Goal: Task Accomplishment & Management: Use online tool/utility

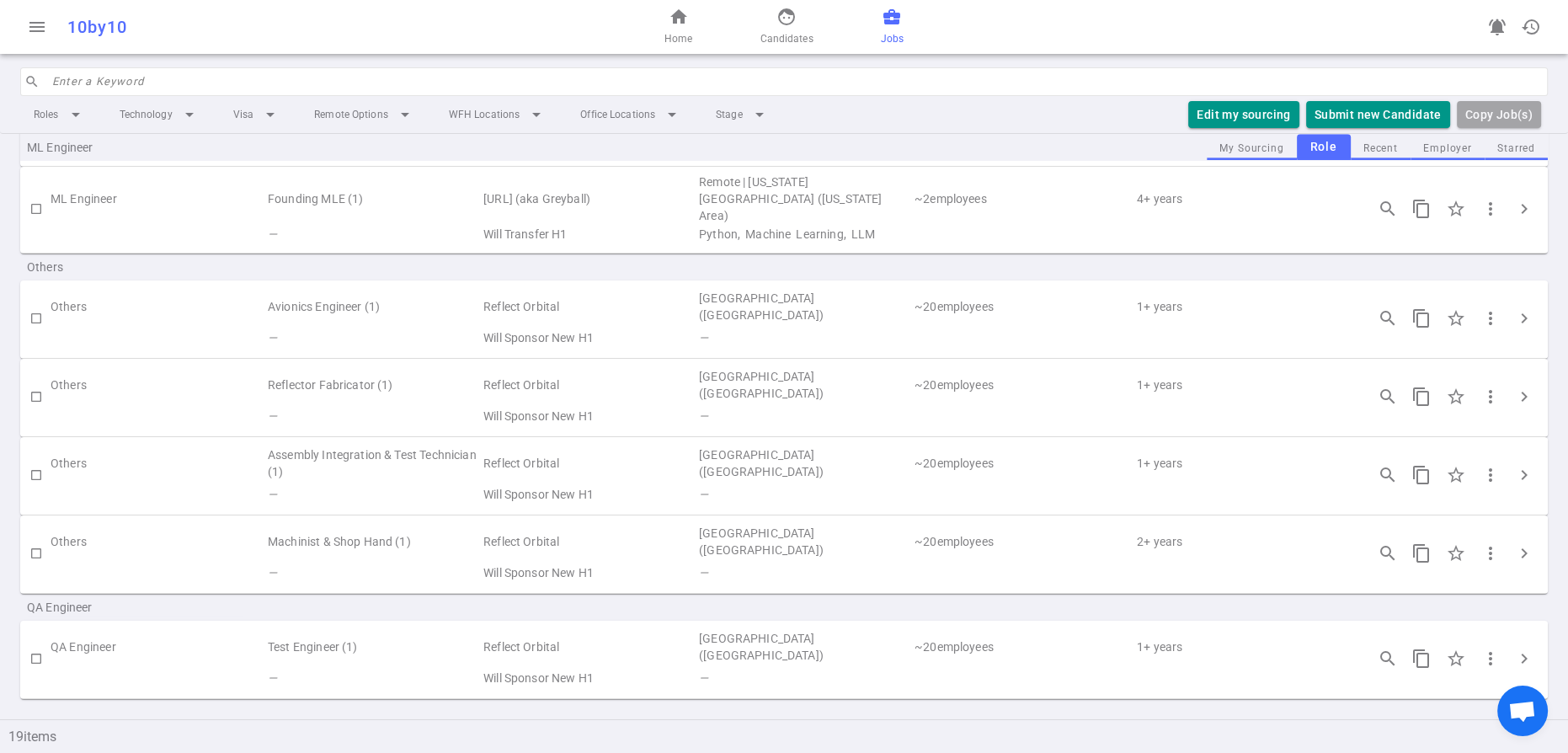
scroll to position [1370, 0]
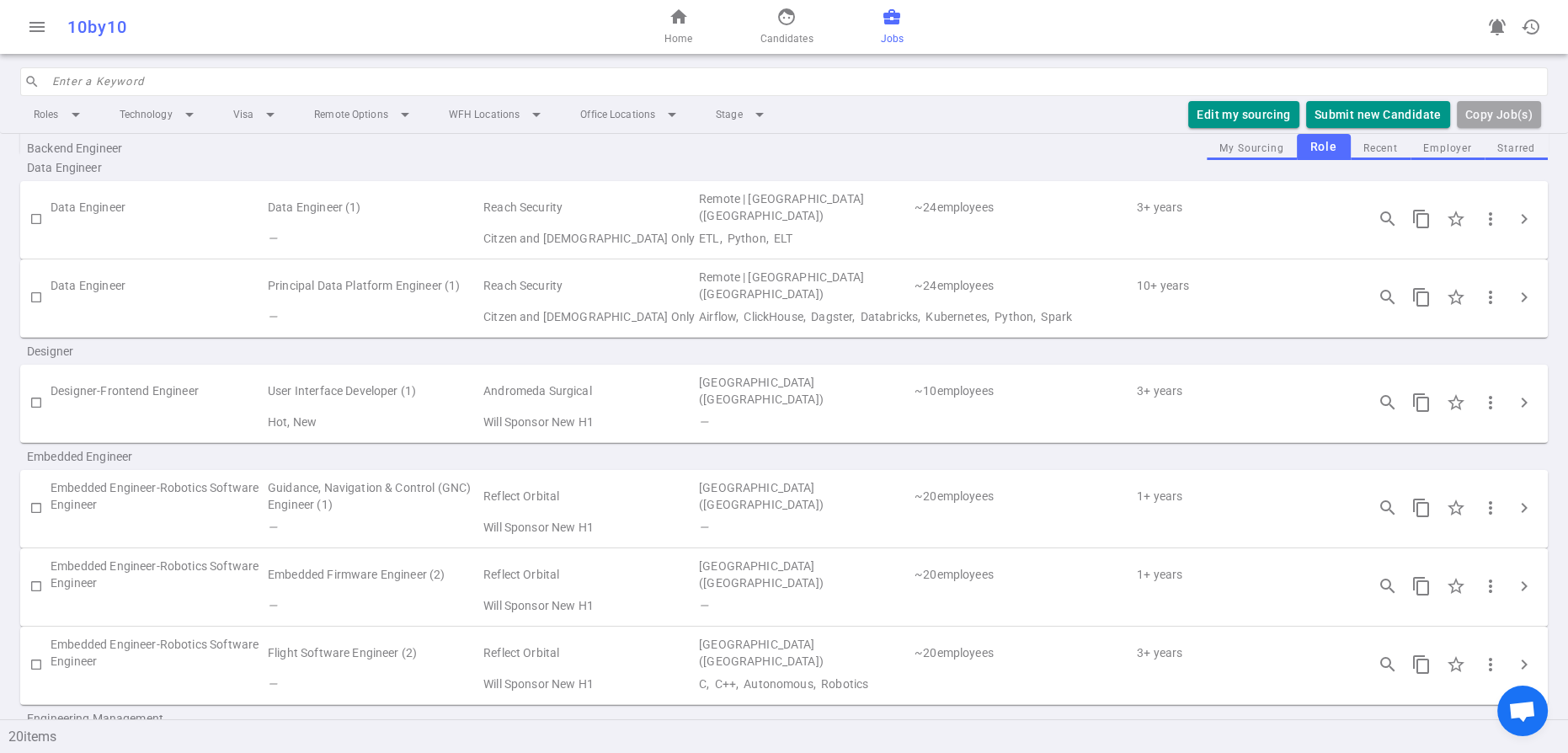
scroll to position [132, 0]
click at [1515, 410] on span "chevron_right" at bounding box center [1524, 399] width 21 height 21
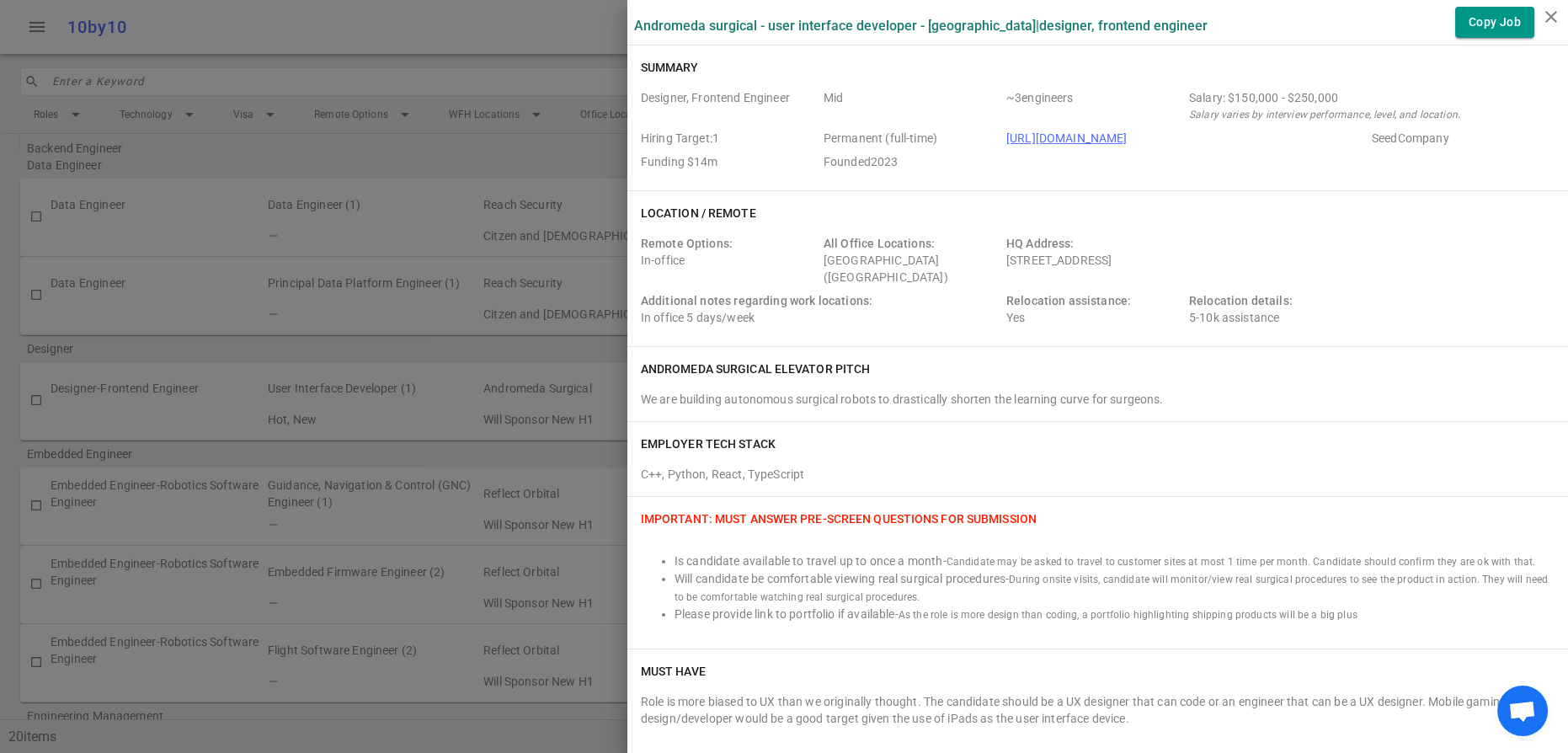
click at [373, 338] on div at bounding box center [784, 376] width 1568 height 753
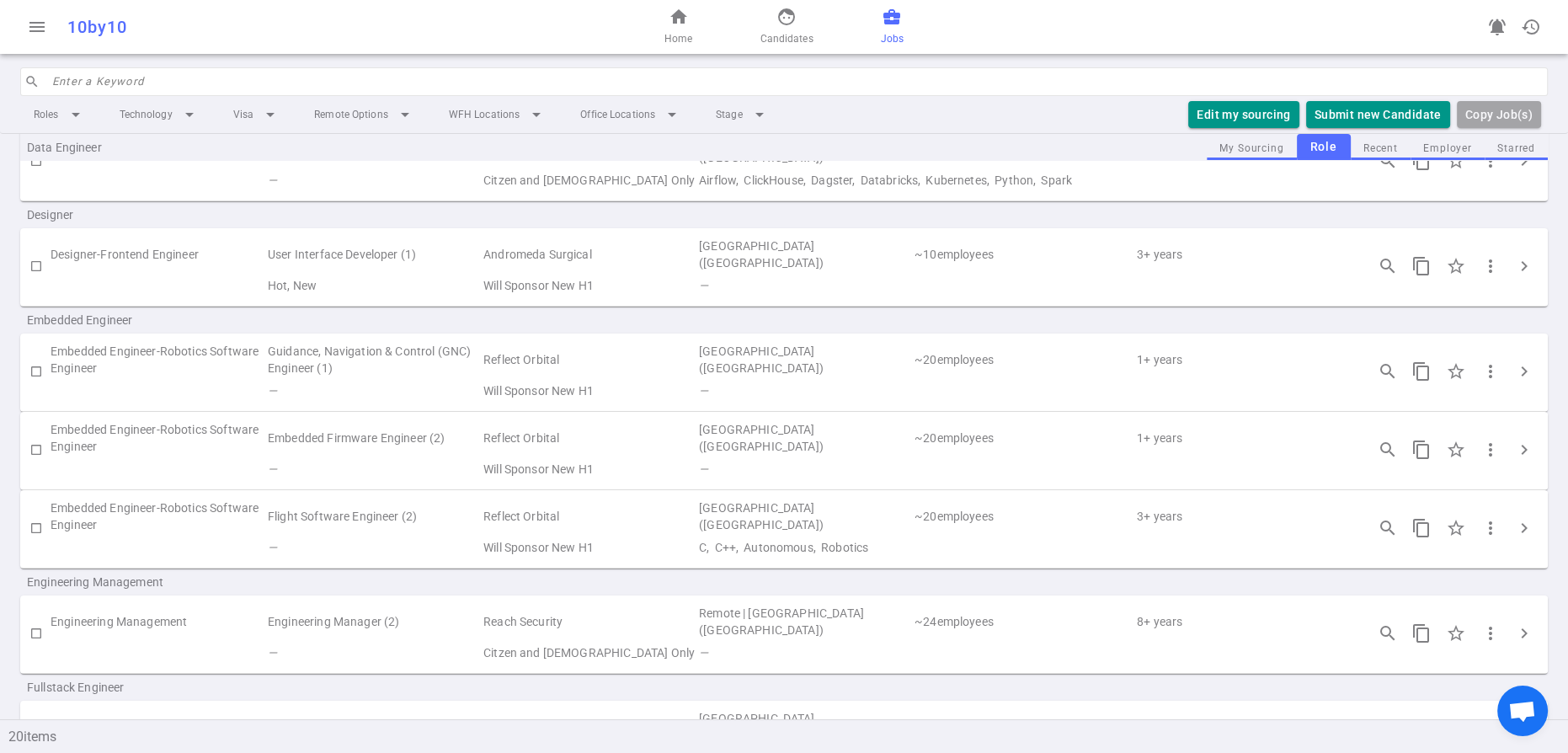
scroll to position [301, 0]
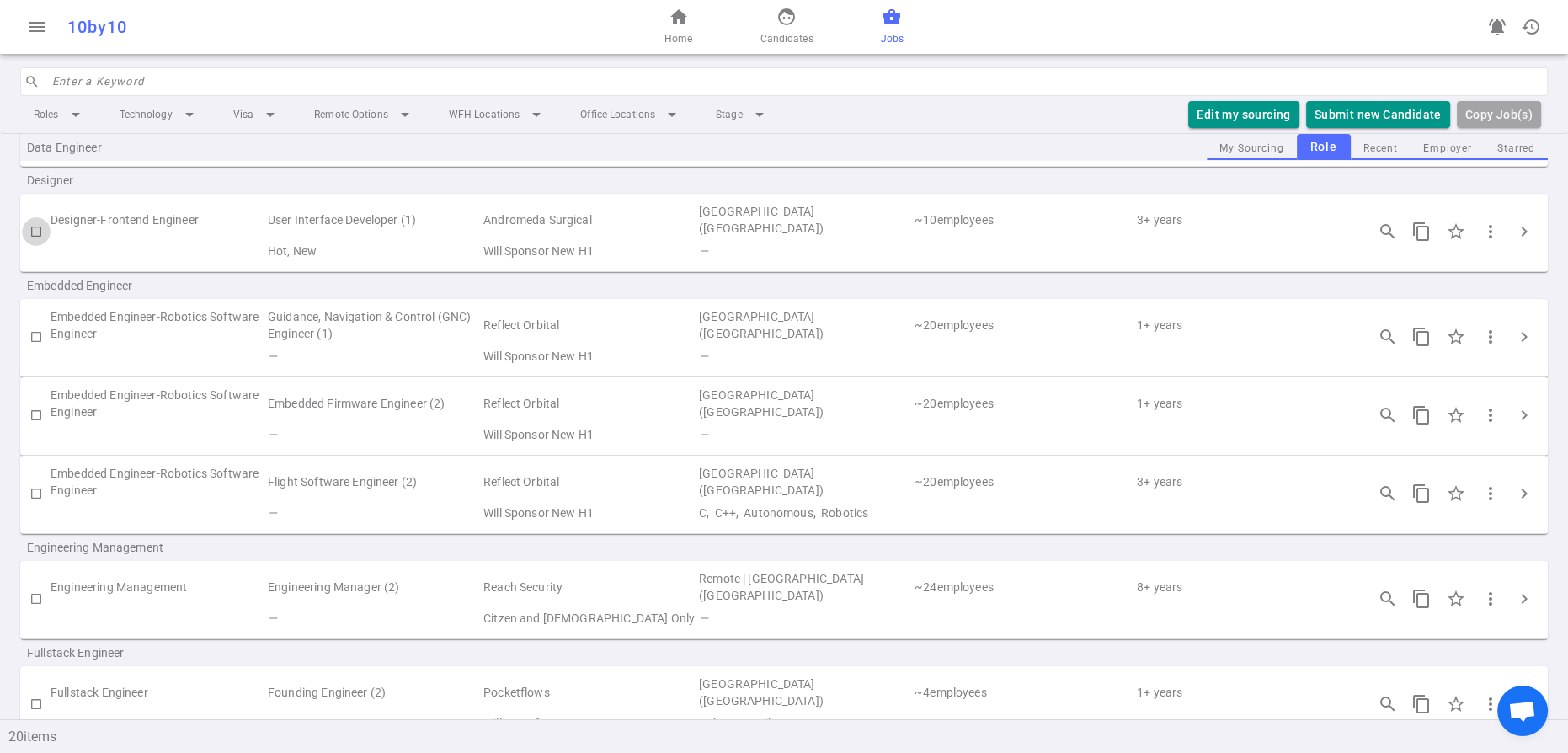
click at [34, 246] on input "checkbox" at bounding box center [36, 232] width 29 height 29
checkbox input "true"
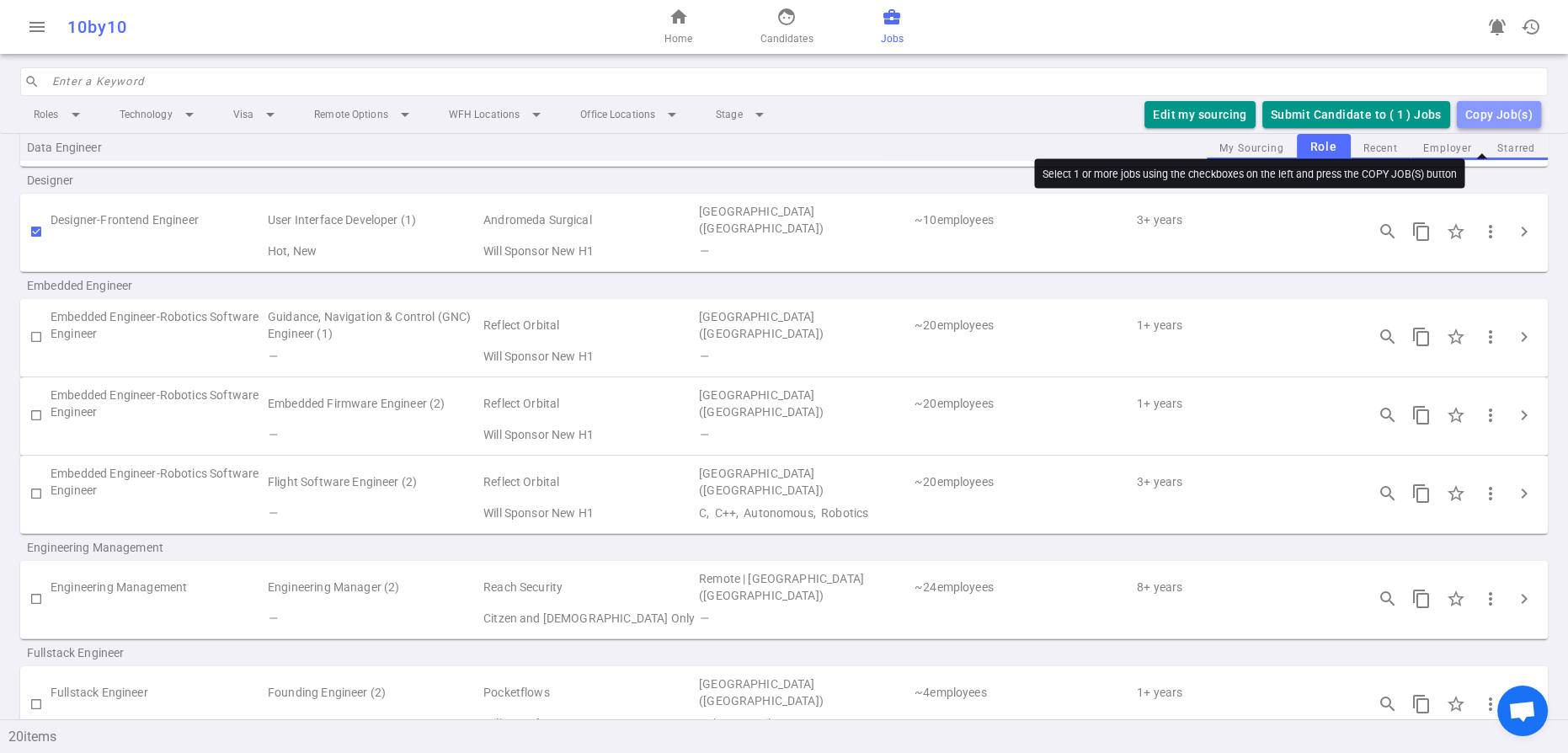
click at [1466, 125] on div "Copy Job(s)" at bounding box center [1499, 114] width 67 height 21
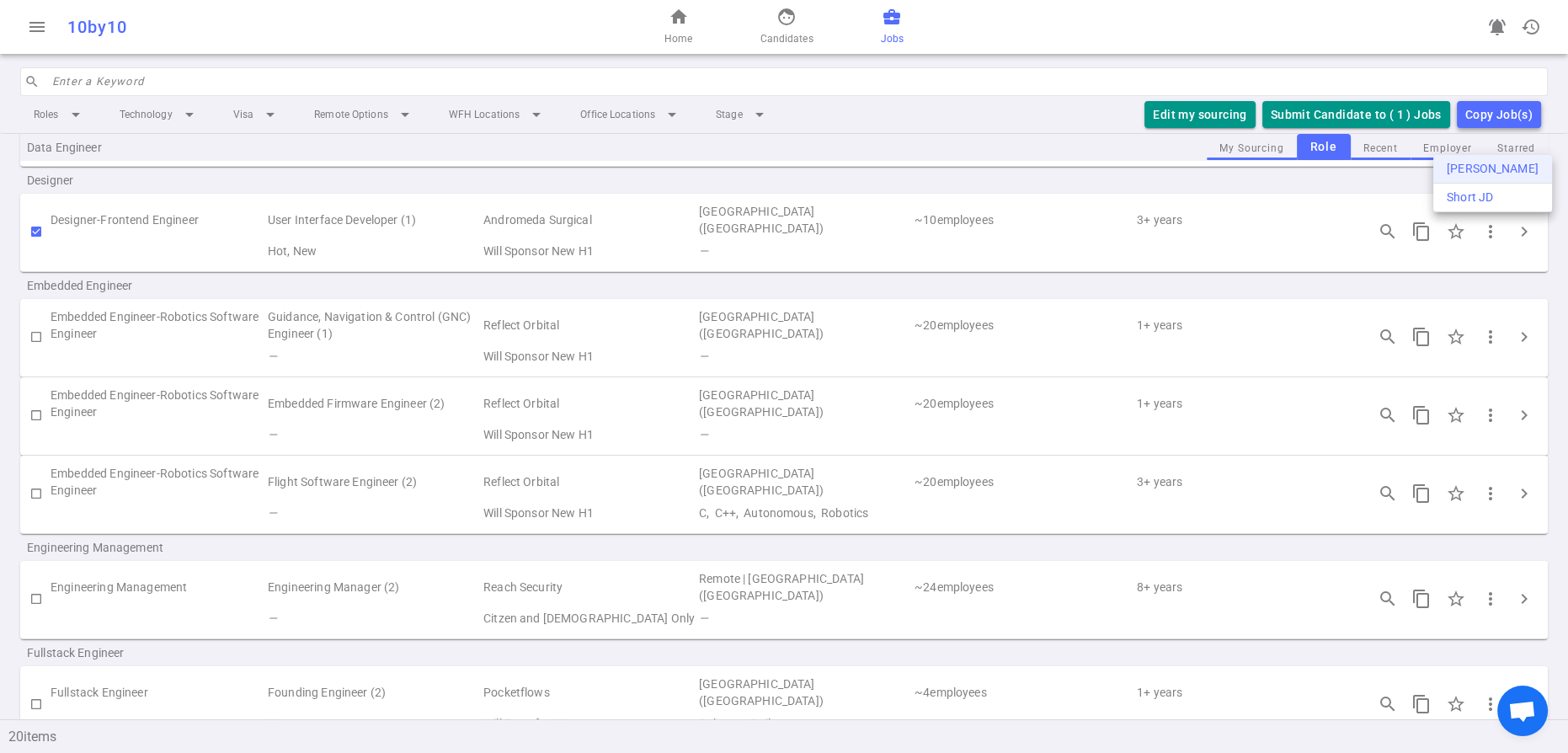
click at [1459, 166] on div "Long JD" at bounding box center [1493, 169] width 92 height 18
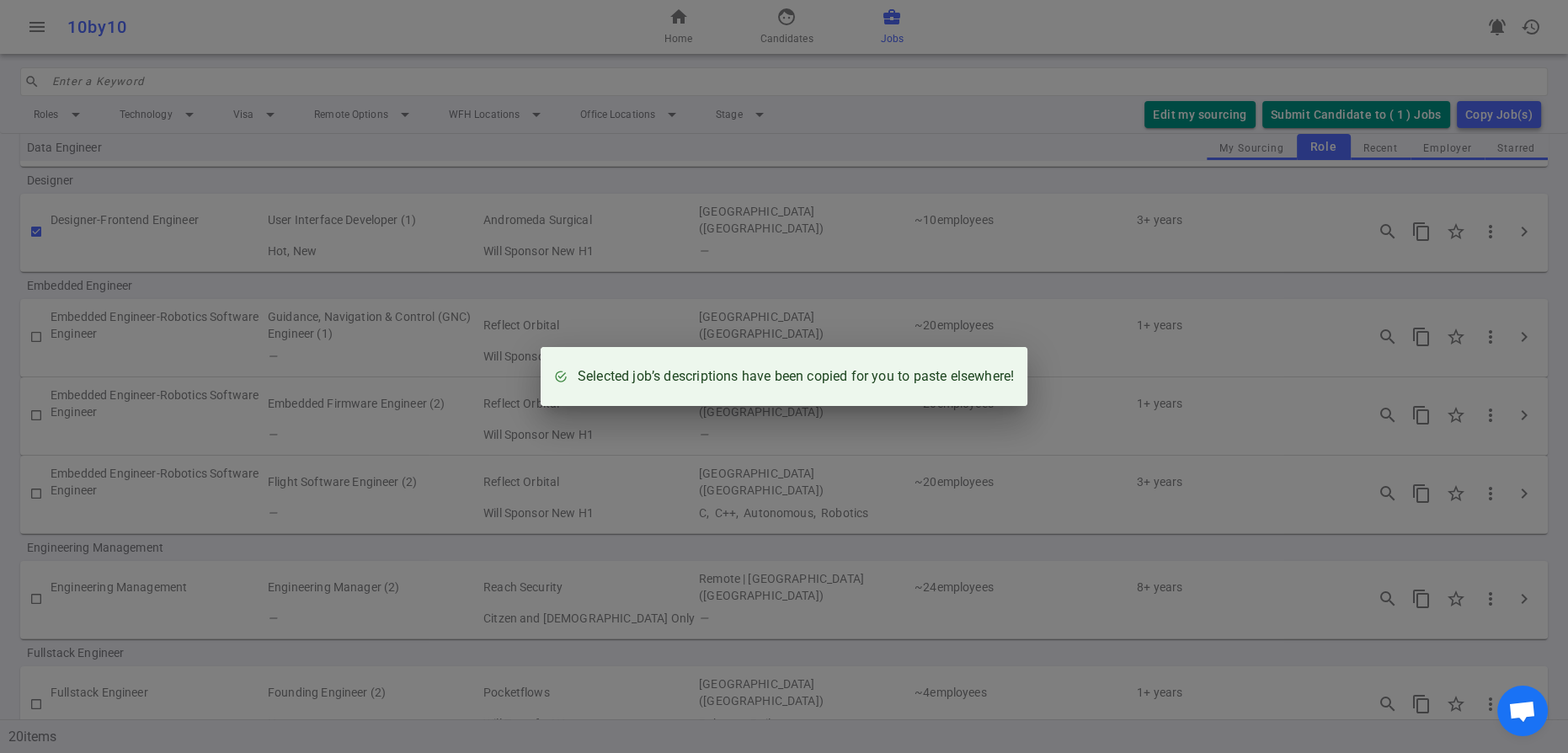
click at [730, 280] on div "Selected job’s descriptions have been copied for you to paste elsewhere!" at bounding box center [784, 376] width 1568 height 753
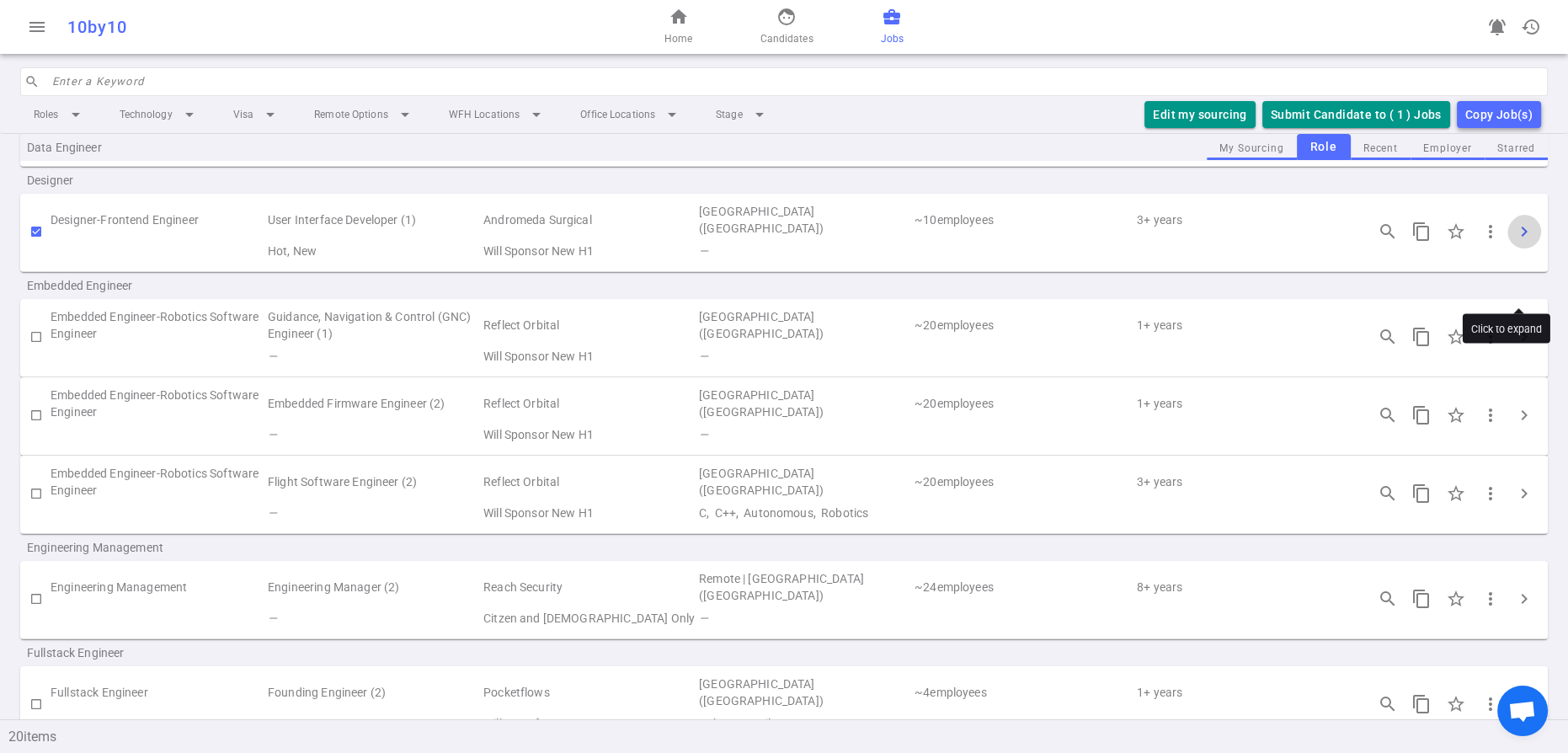
click at [1514, 241] on span "chevron_right" at bounding box center [1524, 232] width 21 height 21
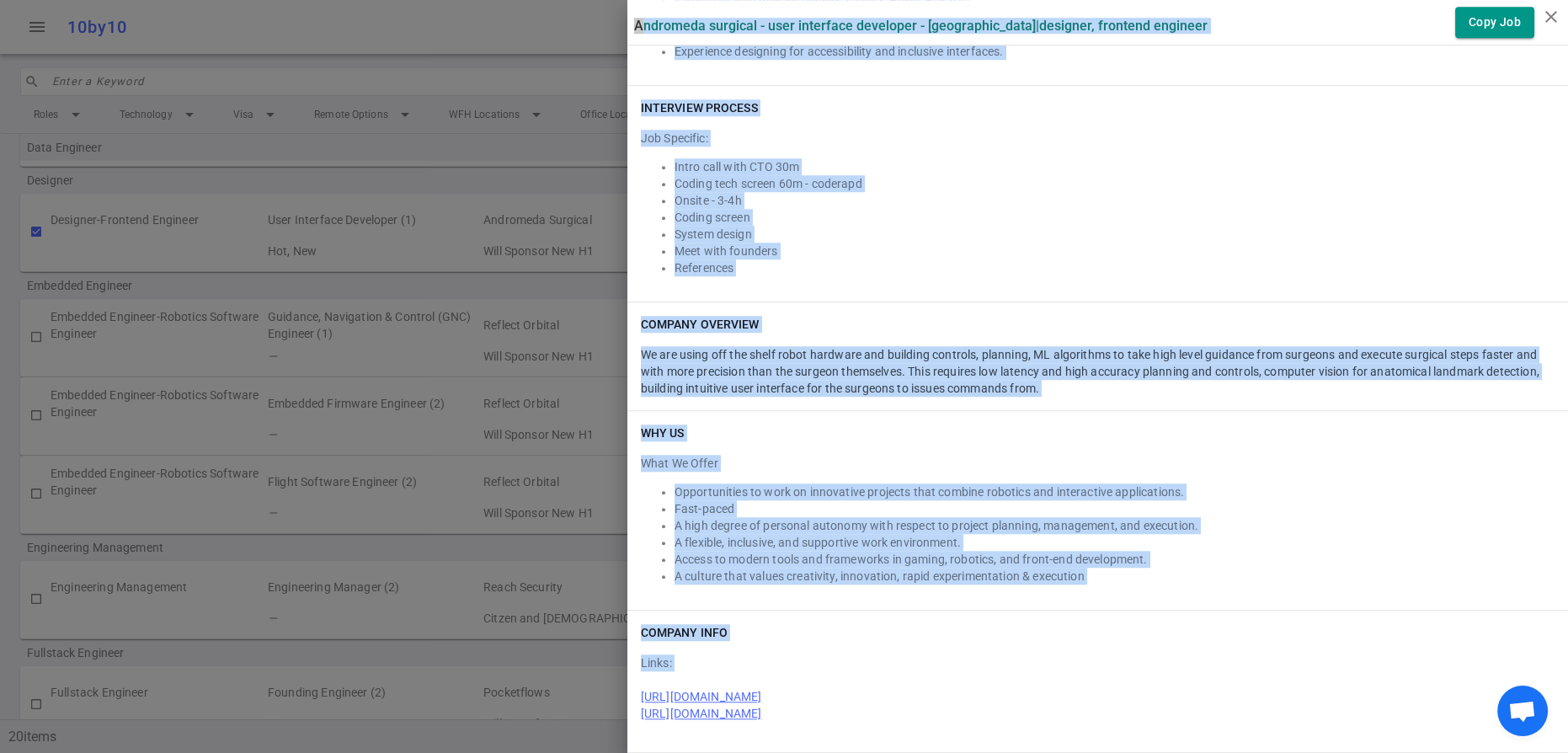
scroll to position [2561, 0]
drag, startPoint x: 638, startPoint y: 32, endPoint x: 1117, endPoint y: 701, distance: 822.8
copy div "Andromeda Surgical - User Interface Developer - San Francisco | Designer, Front…"
click at [1494, 31] on button "Copy Job" at bounding box center [1495, 22] width 79 height 31
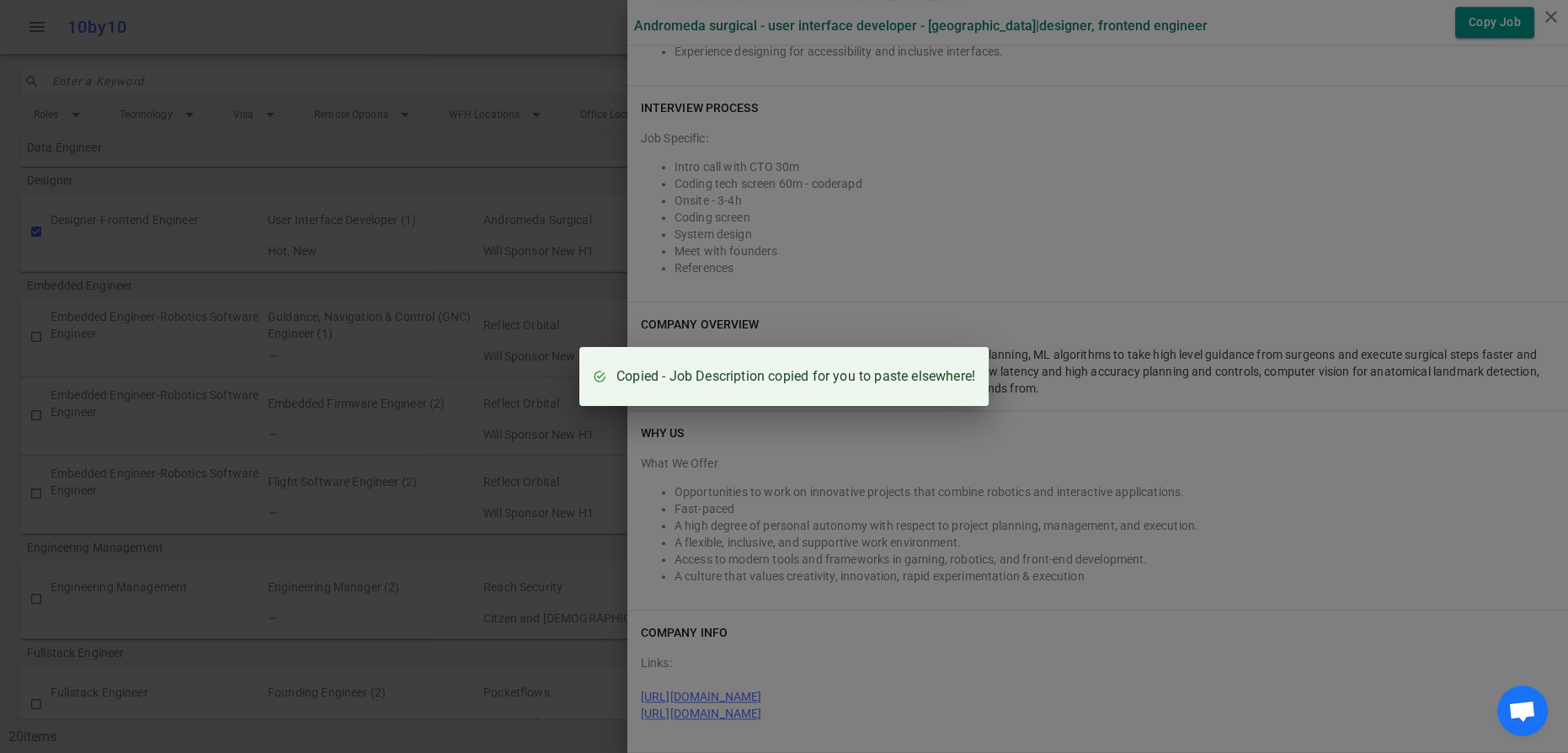
click at [1013, 158] on div "Copied - Job Description copied for you to paste elsewhere!" at bounding box center [784, 376] width 1568 height 753
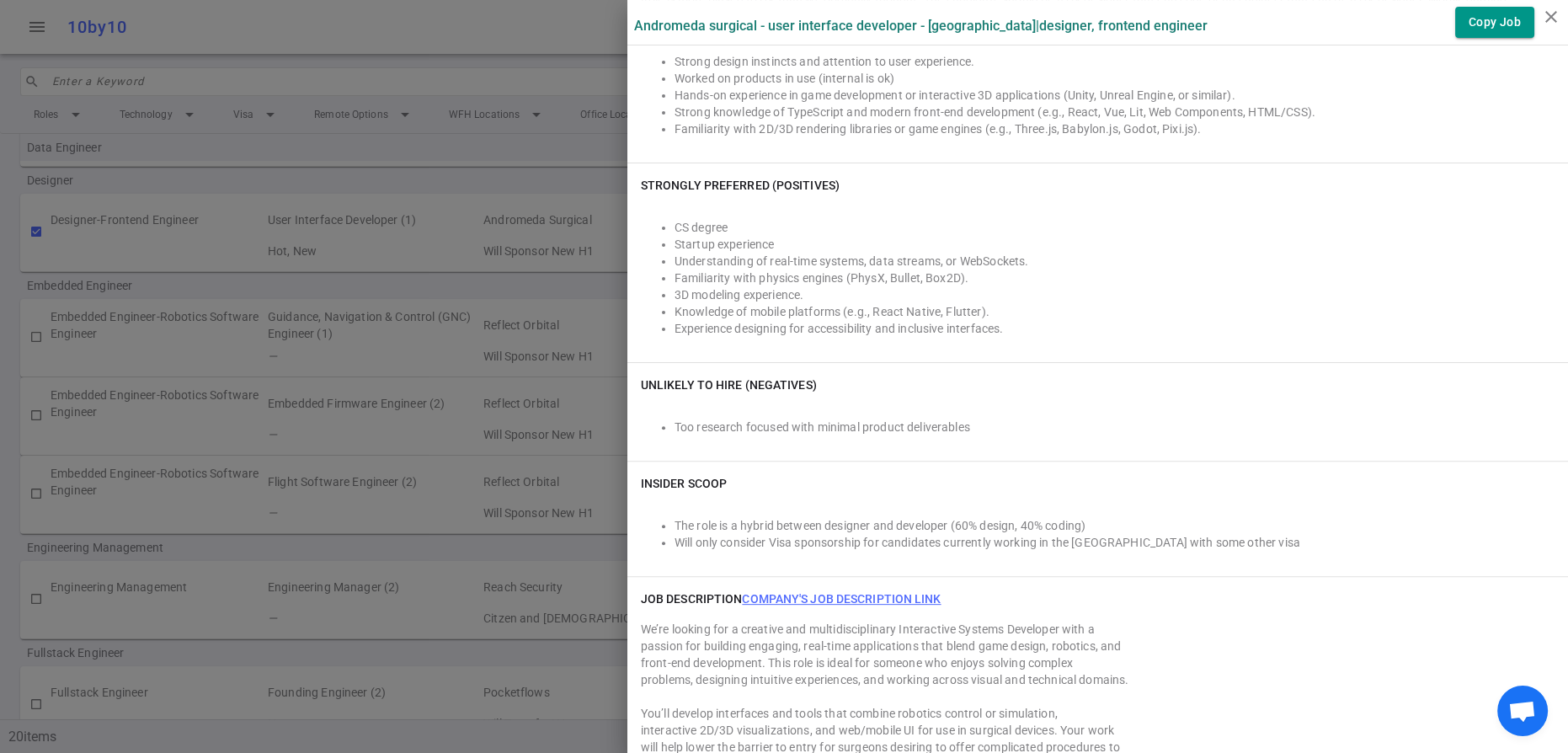
scroll to position [711, 0]
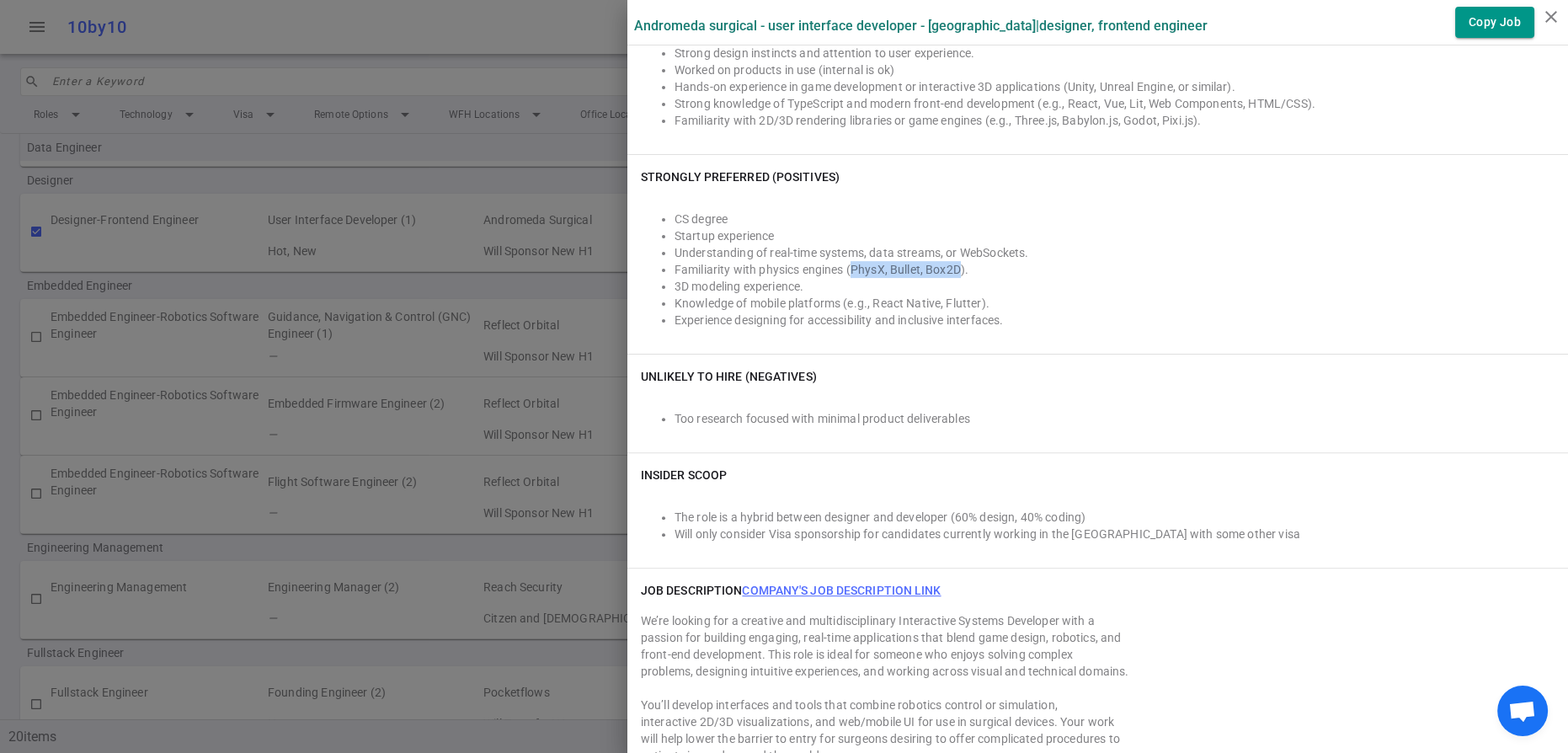
drag, startPoint x: 1033, startPoint y: 486, endPoint x: 896, endPoint y: 490, distance: 137.1
click at [896, 278] on li "Familiarity with physics engines (PhysX, Bullet, Box2D)." at bounding box center [1115, 269] width 880 height 17
drag, startPoint x: 1116, startPoint y: 554, endPoint x: 979, endPoint y: 530, distance: 139.1
click at [979, 328] on ul "CS degree Startup experience Understanding of real-time systems, data streams, …" at bounding box center [1098, 269] width 914 height 118
click at [1005, 294] on li "3D modeling experience." at bounding box center [1115, 286] width 880 height 17
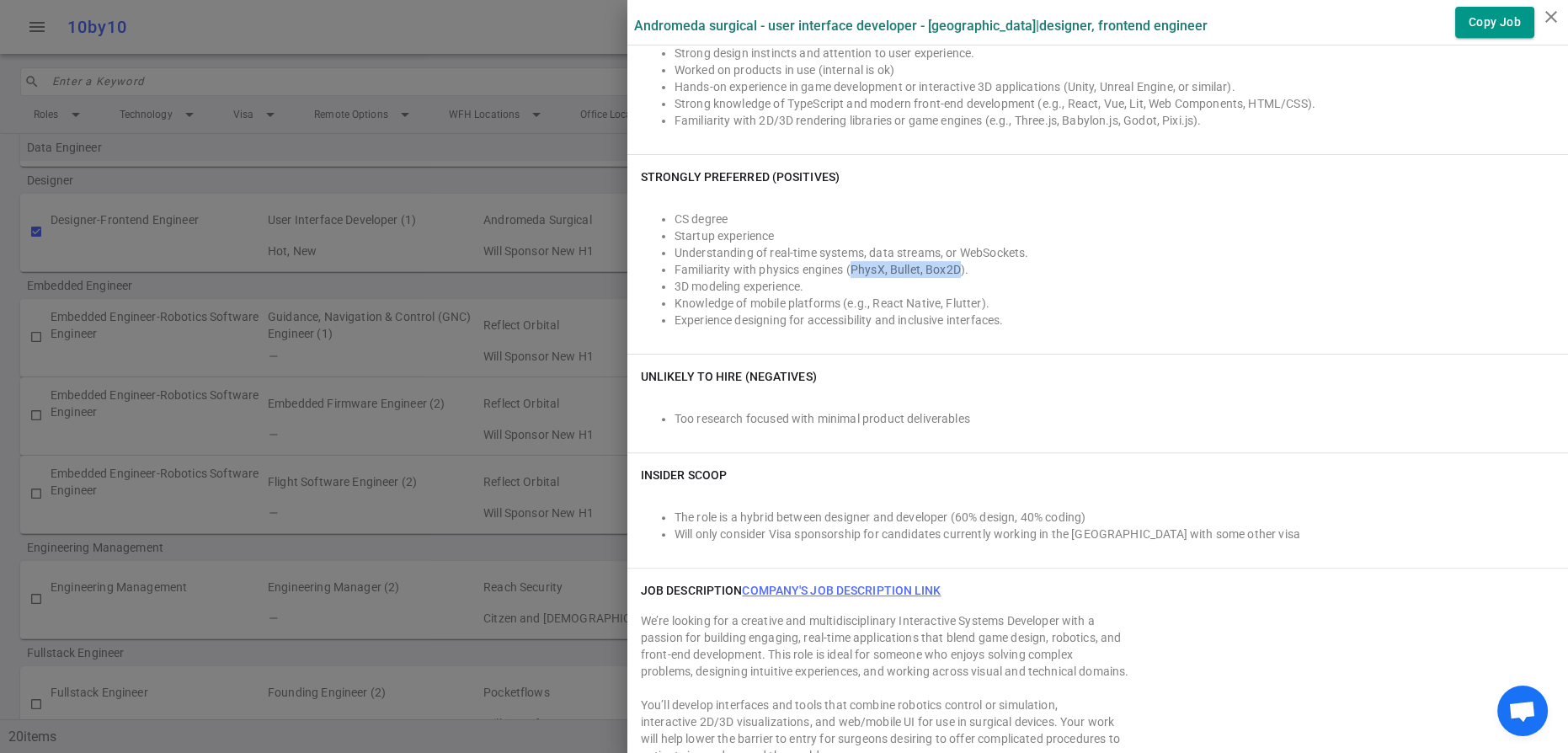
drag, startPoint x: 1033, startPoint y: 486, endPoint x: 898, endPoint y: 486, distance: 135.0
click at [898, 278] on li "Familiarity with physics engines (PhysX, Bullet, Box2D)." at bounding box center [1115, 269] width 880 height 17
copy li "PhysX, Bullet, Box2D"
